Goal: Transaction & Acquisition: Purchase product/service

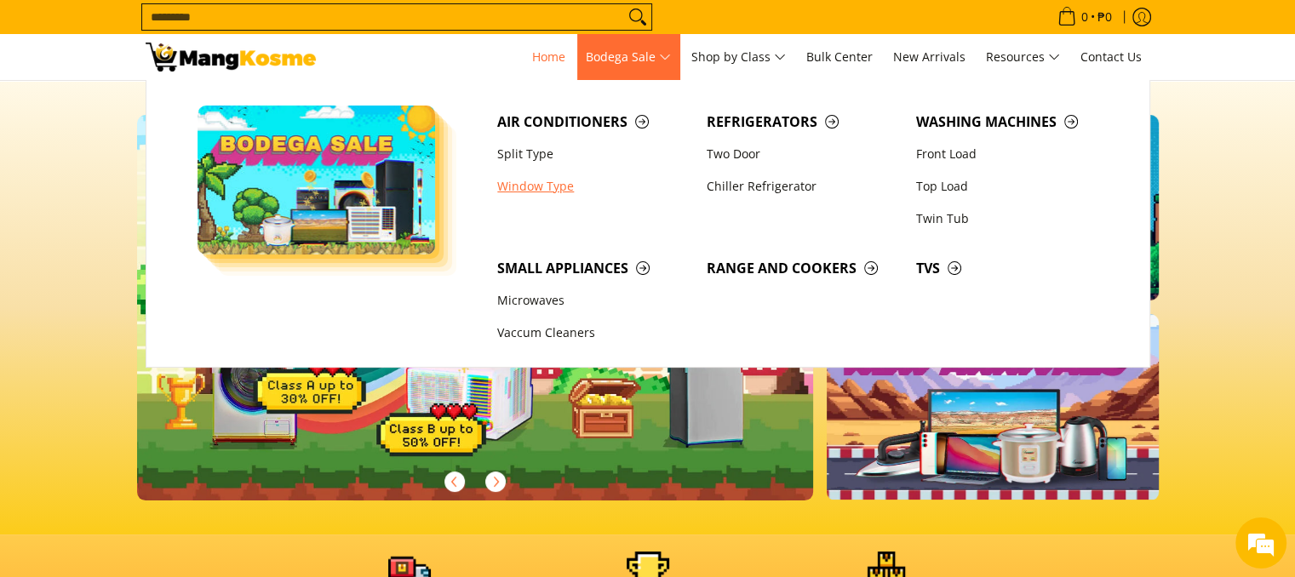
click at [548, 196] on link "Window Type" at bounding box center [593, 186] width 209 height 32
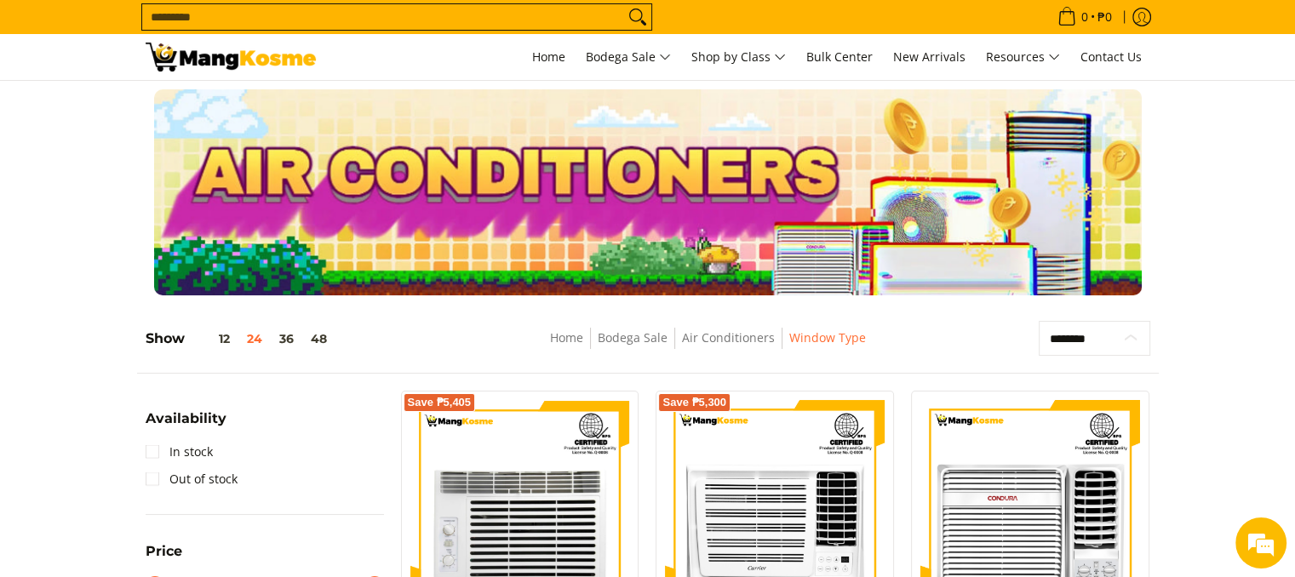
click at [1076, 336] on select "**********" at bounding box center [1095, 339] width 112 height 36
select select "**********"
click at [1039, 321] on select "**********" at bounding box center [1095, 339] width 112 height 36
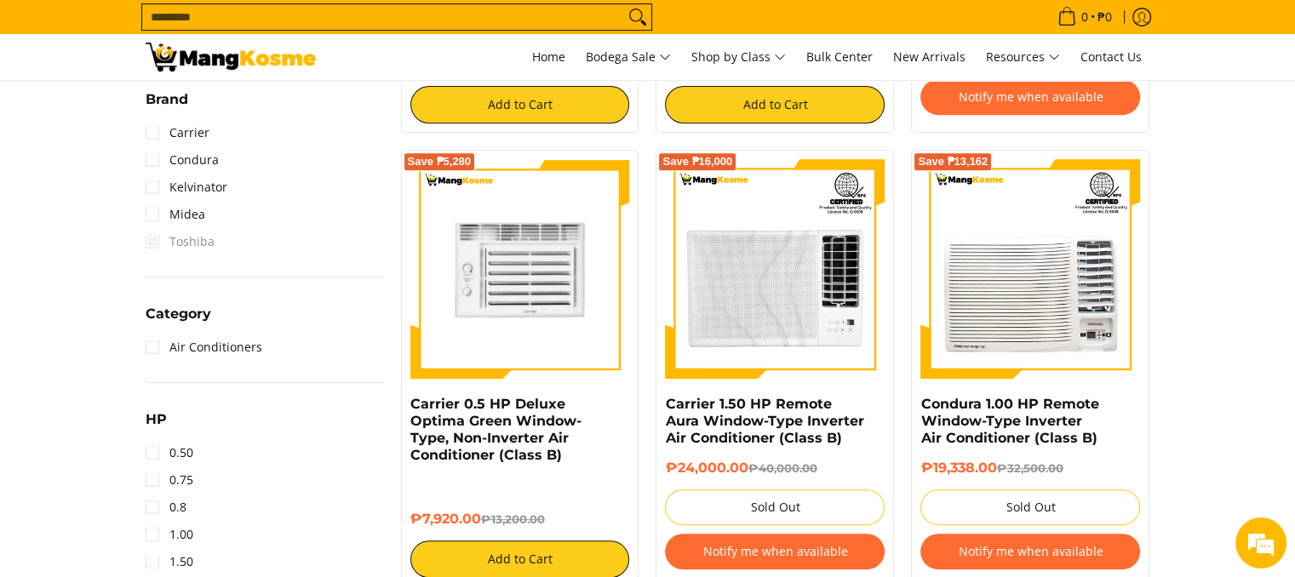
scroll to position [750, 0]
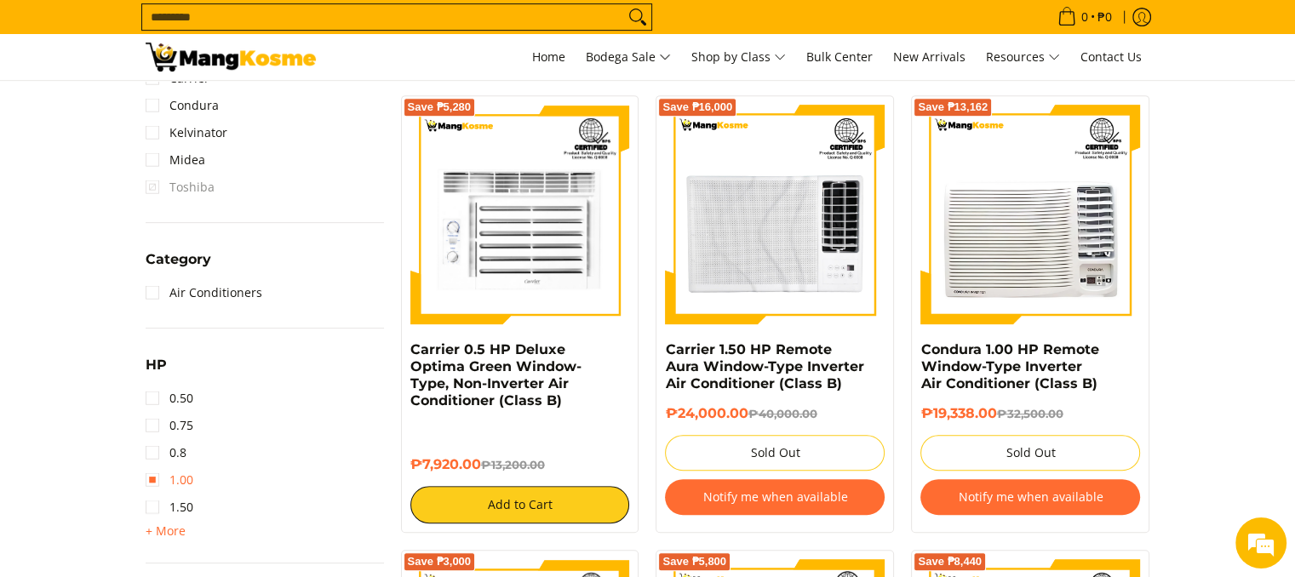
click at [163, 476] on link "1.00" at bounding box center [170, 480] width 48 height 27
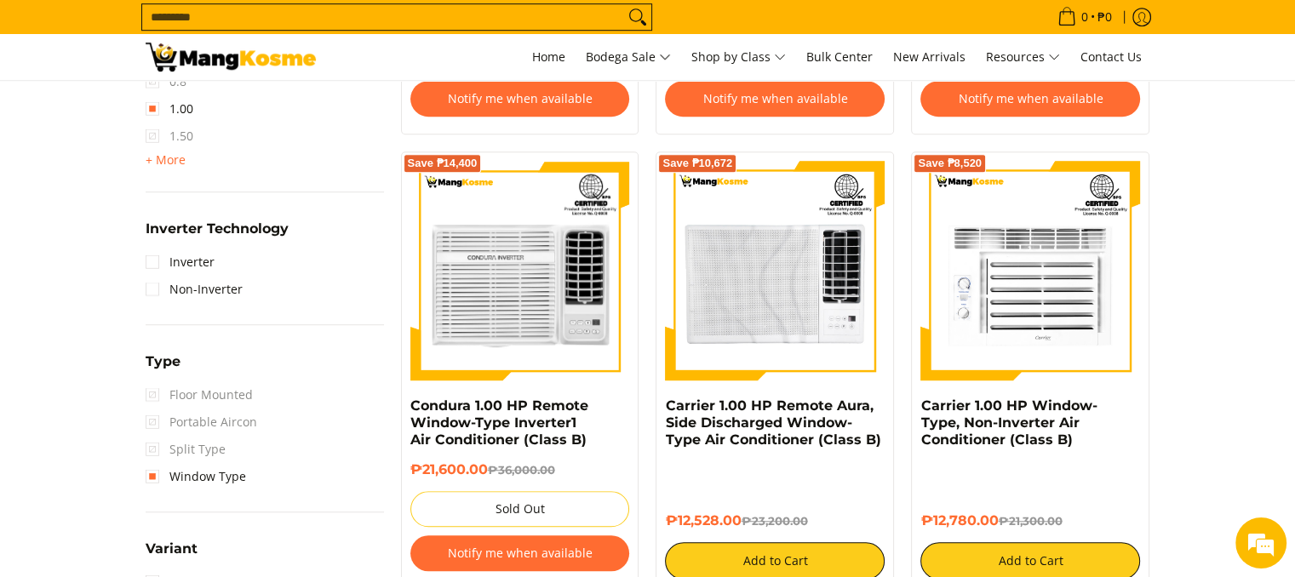
scroll to position [1176, 0]
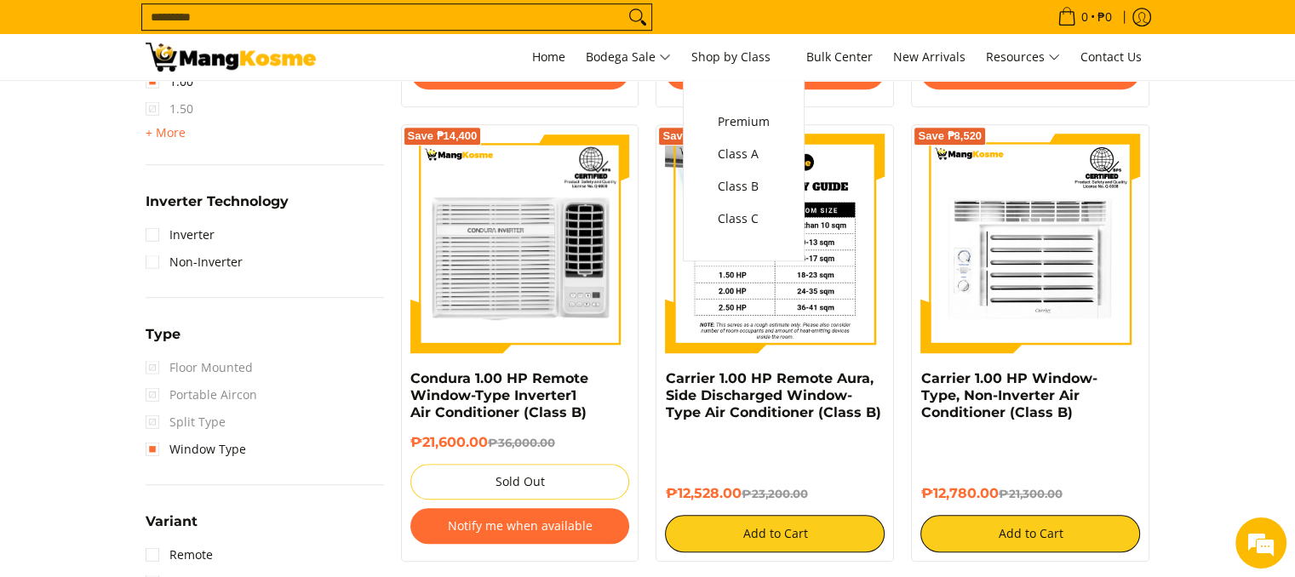
drag, startPoint x: 729, startPoint y: 236, endPoint x: 695, endPoint y: 310, distance: 81.5
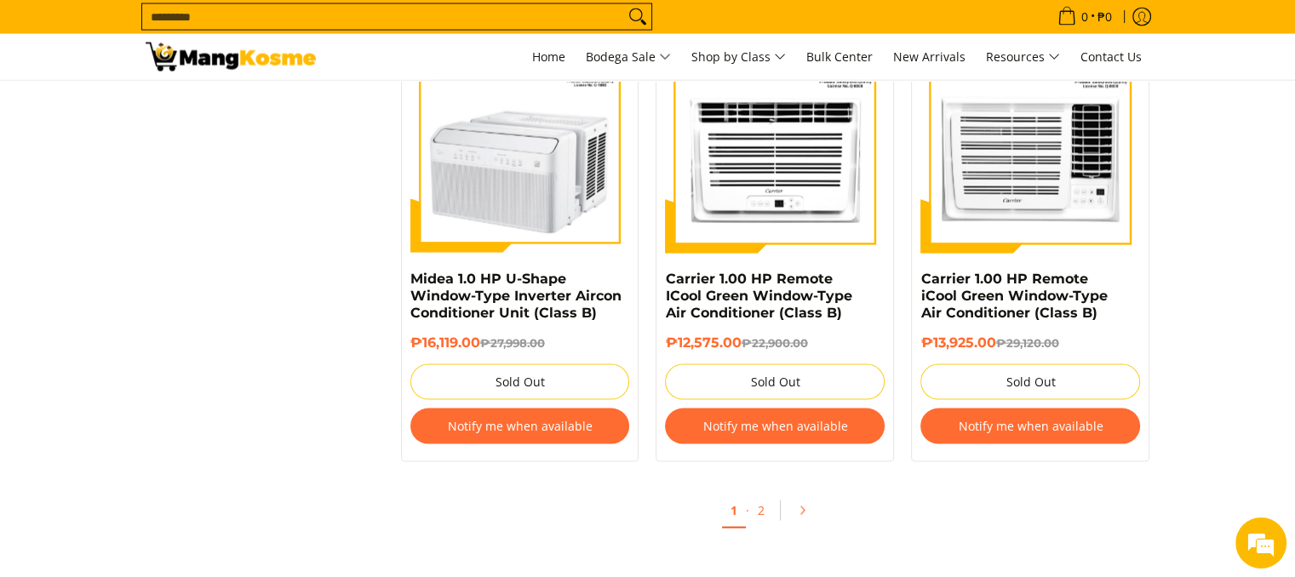
scroll to position [3646, 0]
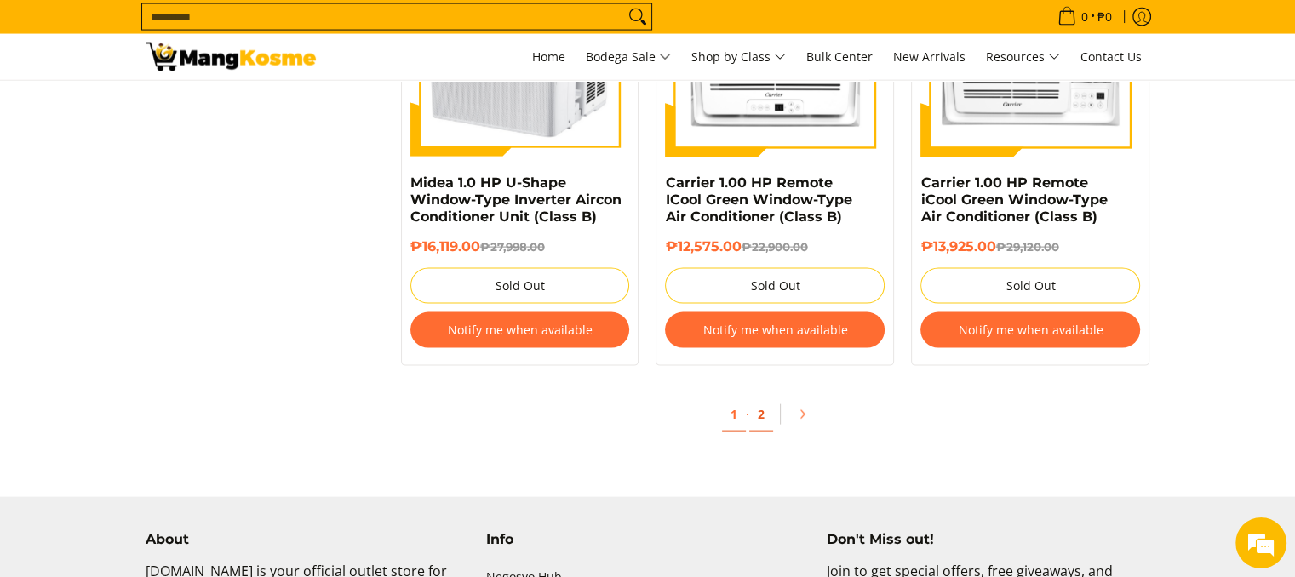
click at [768, 413] on link "2" at bounding box center [761, 415] width 24 height 35
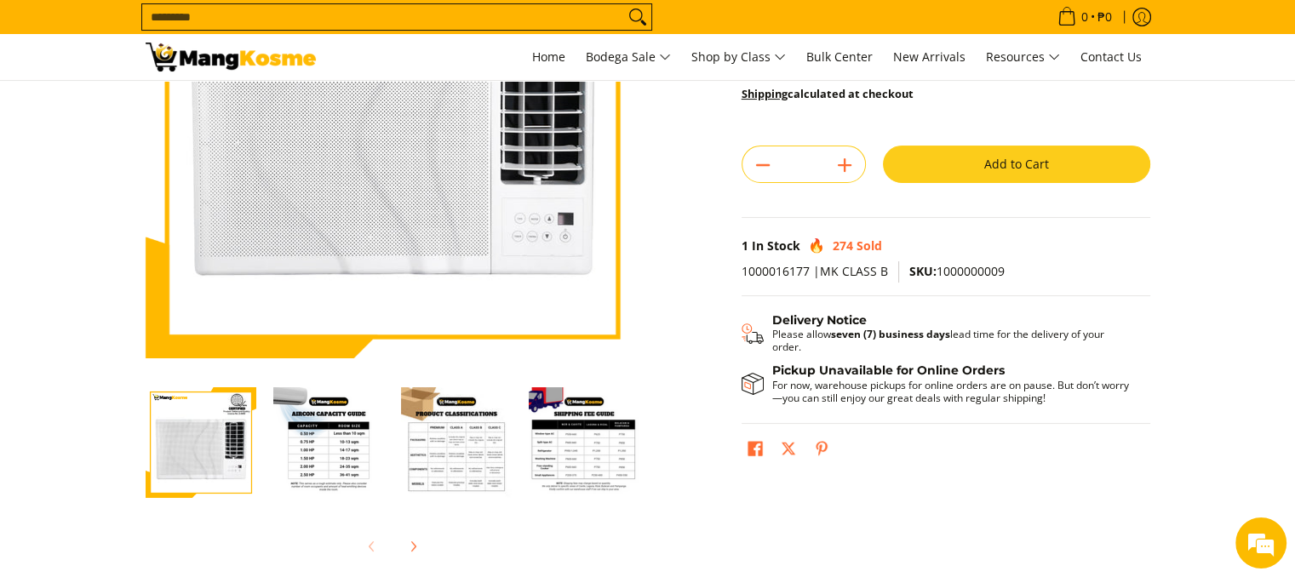
scroll to position [255, 0]
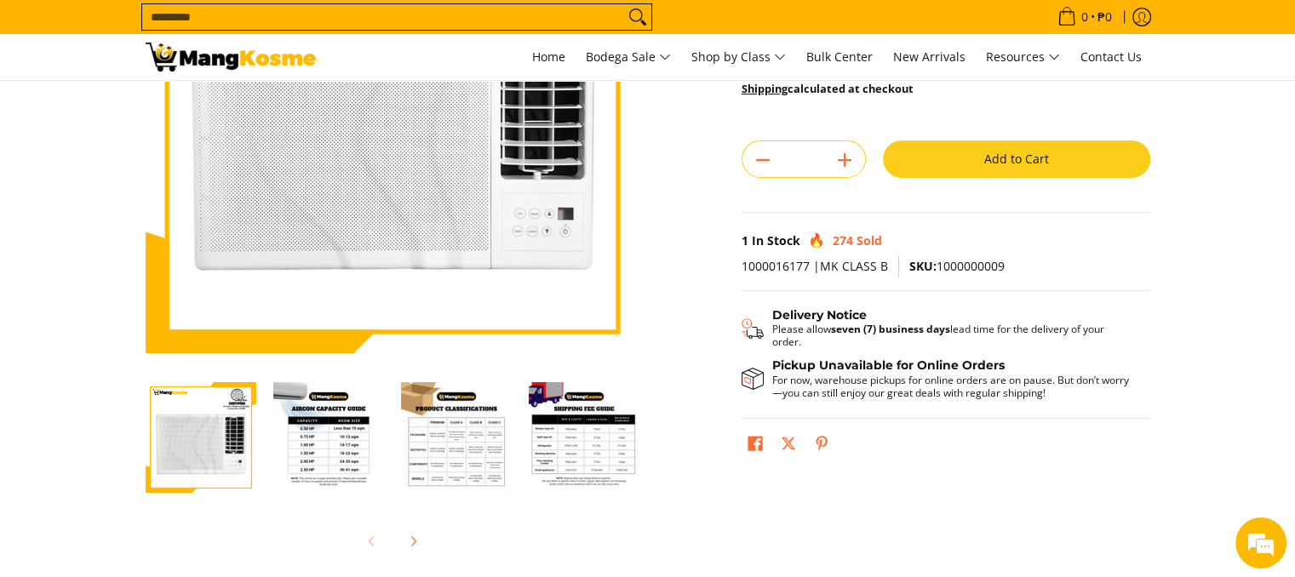
click at [297, 464] on img "Carrier 1.00 HP Remote Aura, Side Discharged Window-Type Air Conditioner (Class…" at bounding box center [328, 437] width 111 height 111
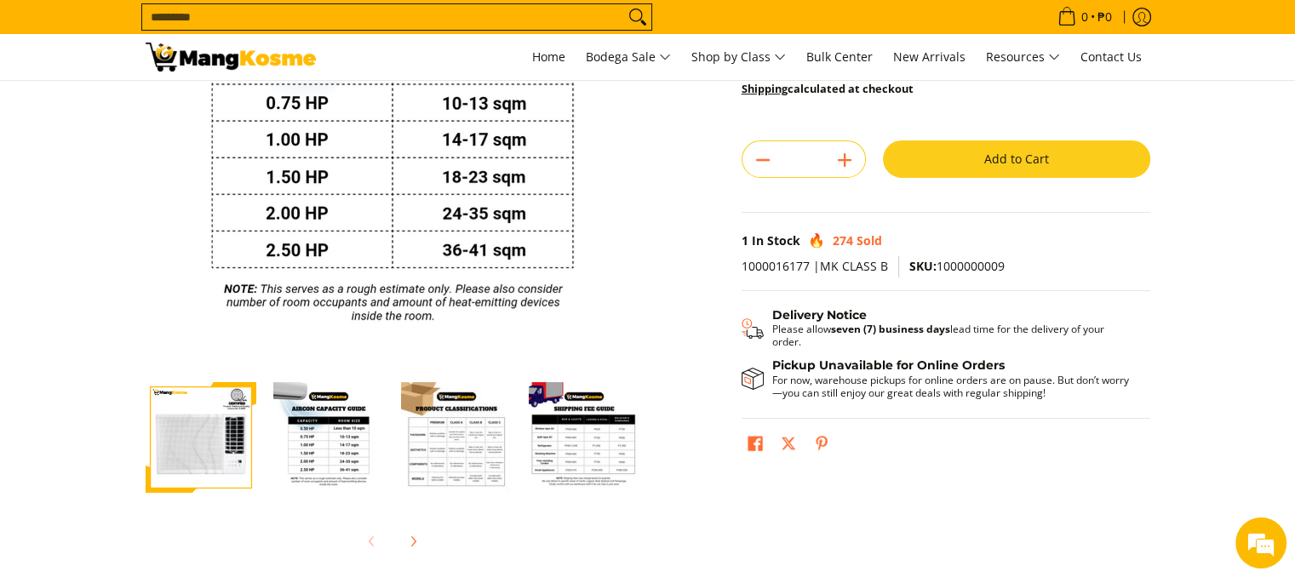
scroll to position [0, 0]
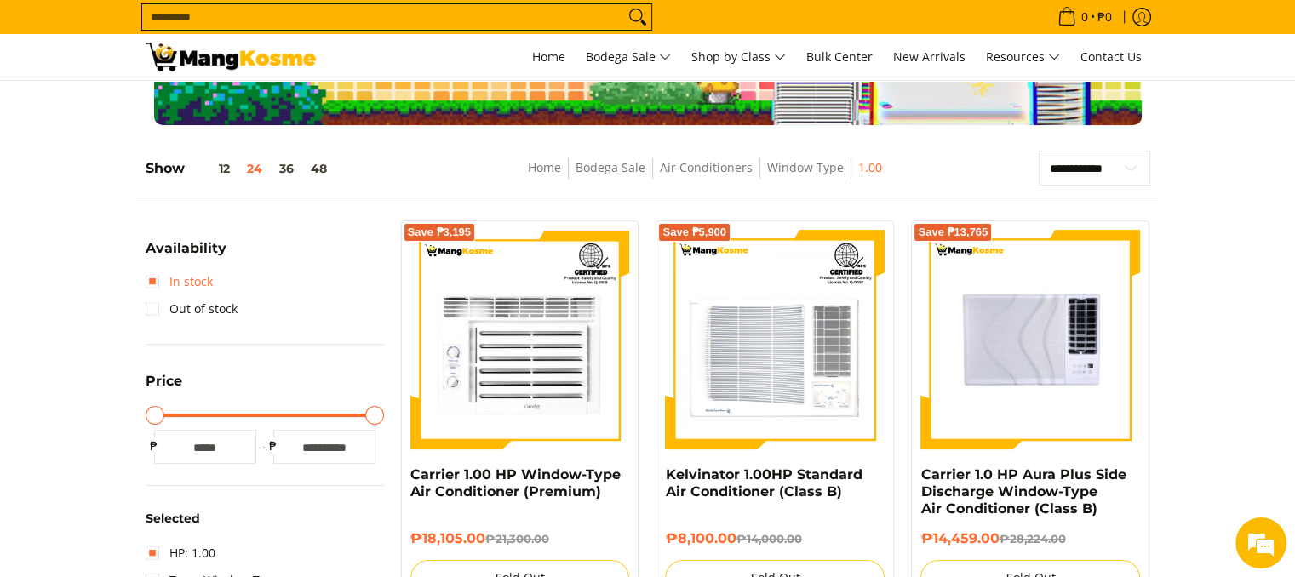
click at [165, 290] on link "In stock" at bounding box center [179, 281] width 67 height 27
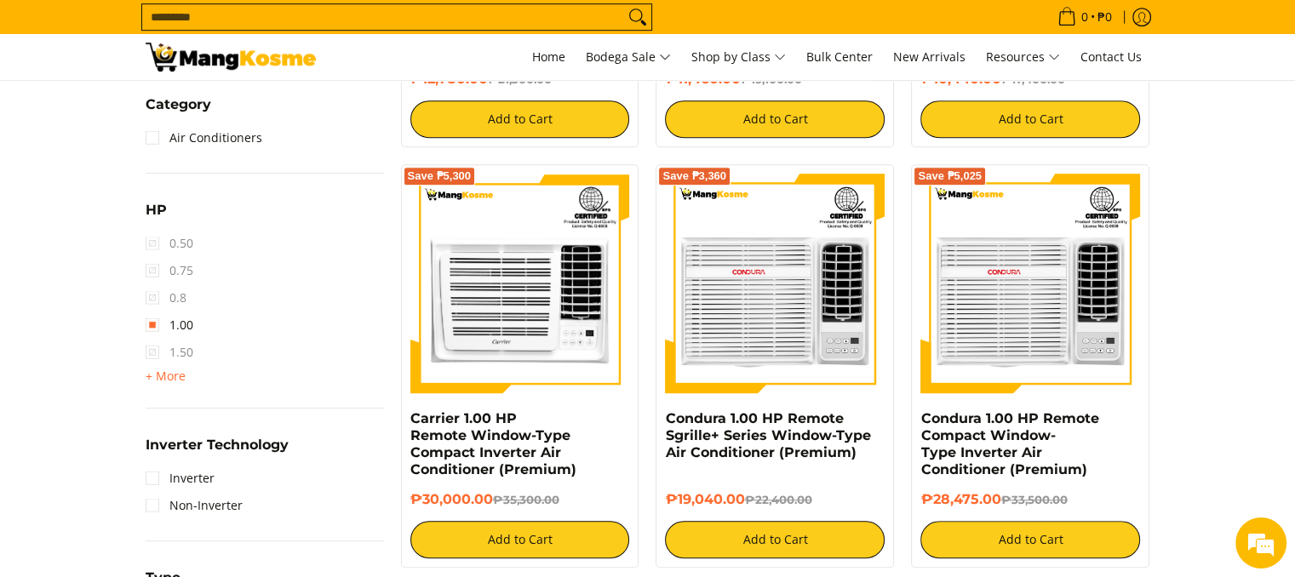
scroll to position [750, 0]
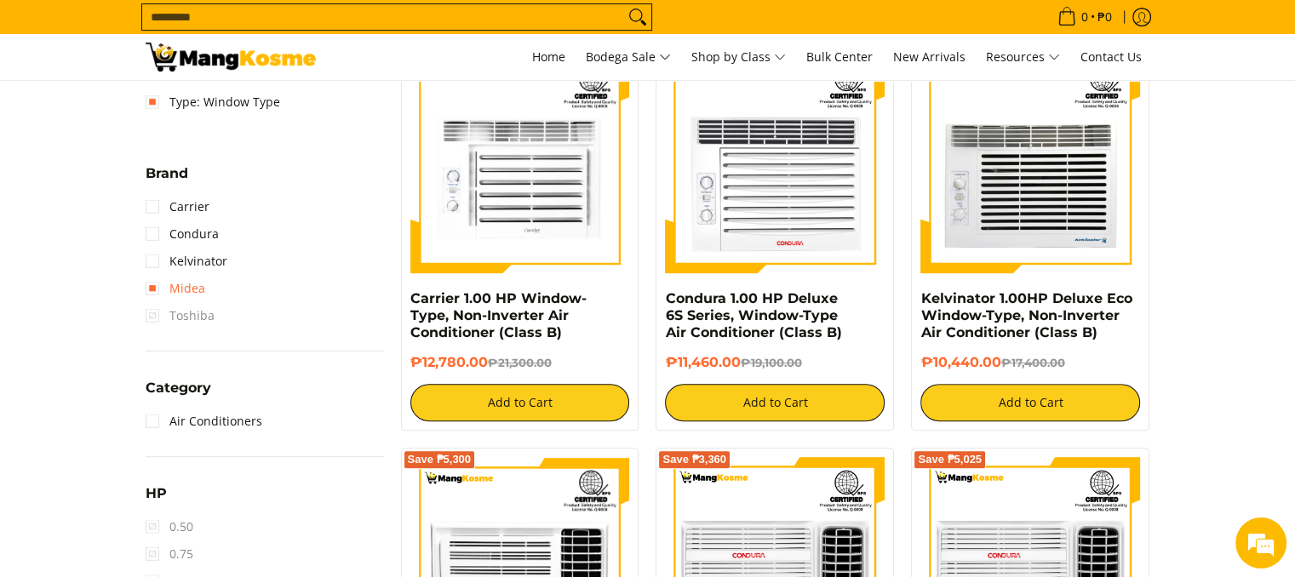
click at [181, 289] on link "Midea" at bounding box center [176, 288] width 60 height 27
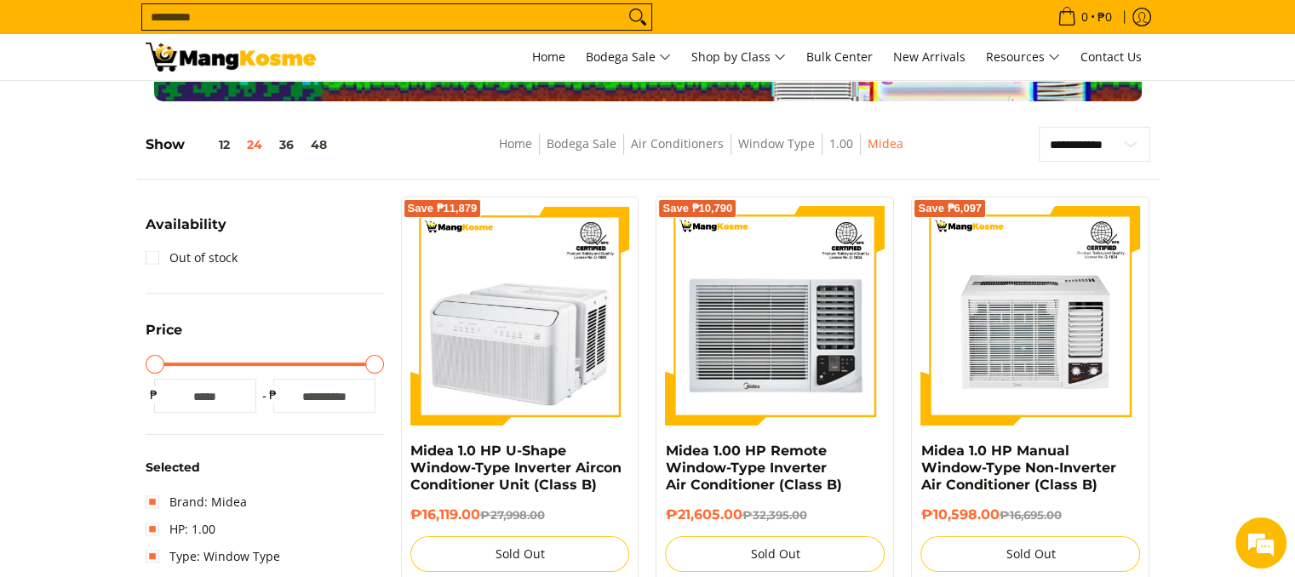
scroll to position [341, 0]
